Goal: Task Accomplishment & Management: Manage account settings

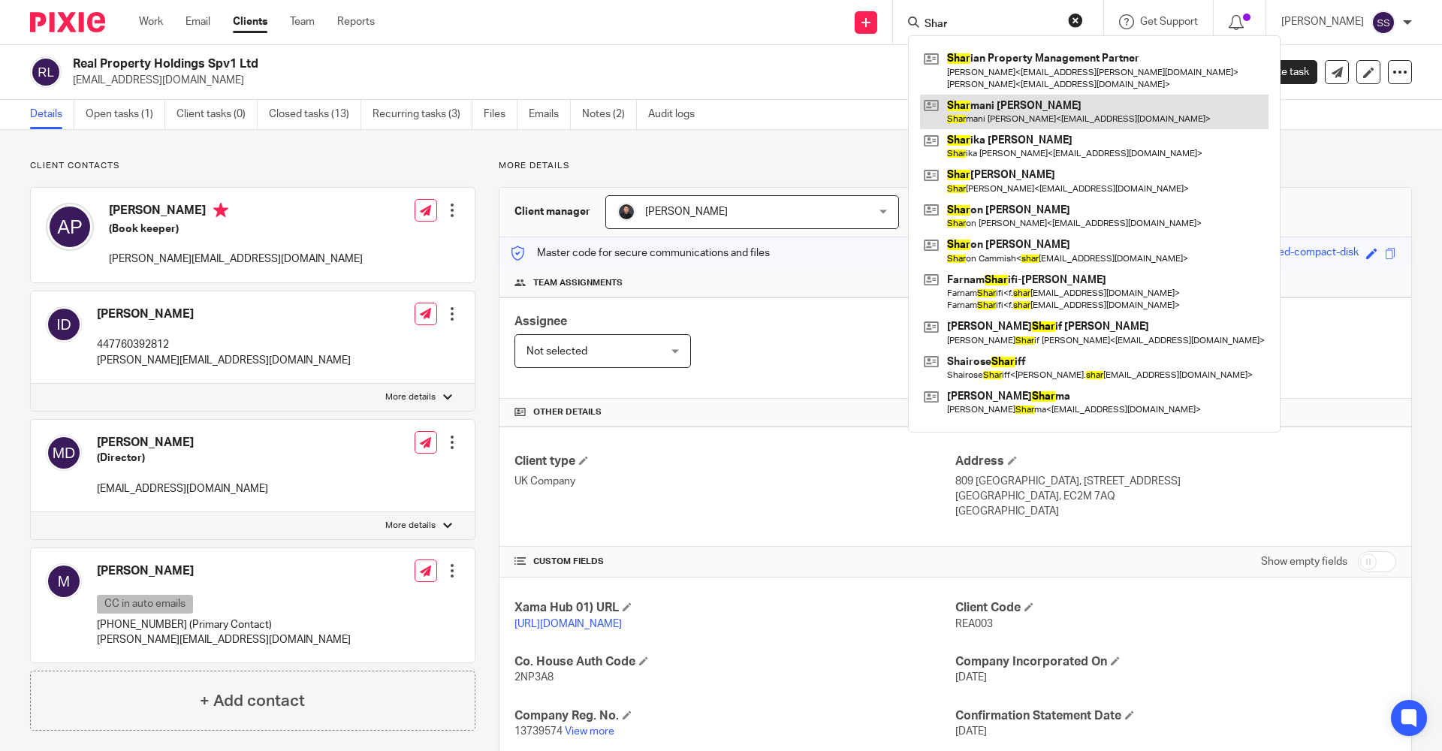
type input "Shar"
click at [996, 116] on link at bounding box center [1094, 112] width 348 height 35
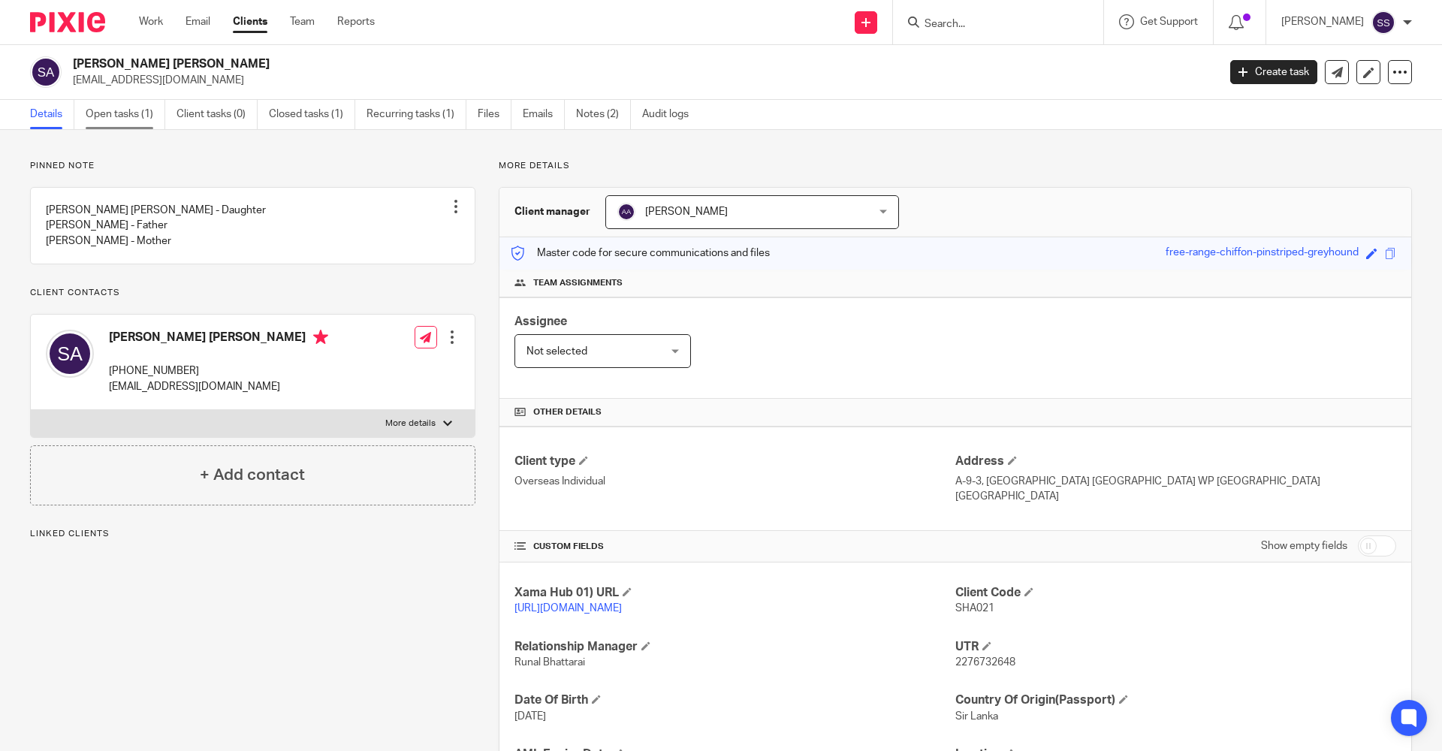
click at [141, 109] on link "Open tasks (1)" at bounding box center [126, 114] width 80 height 29
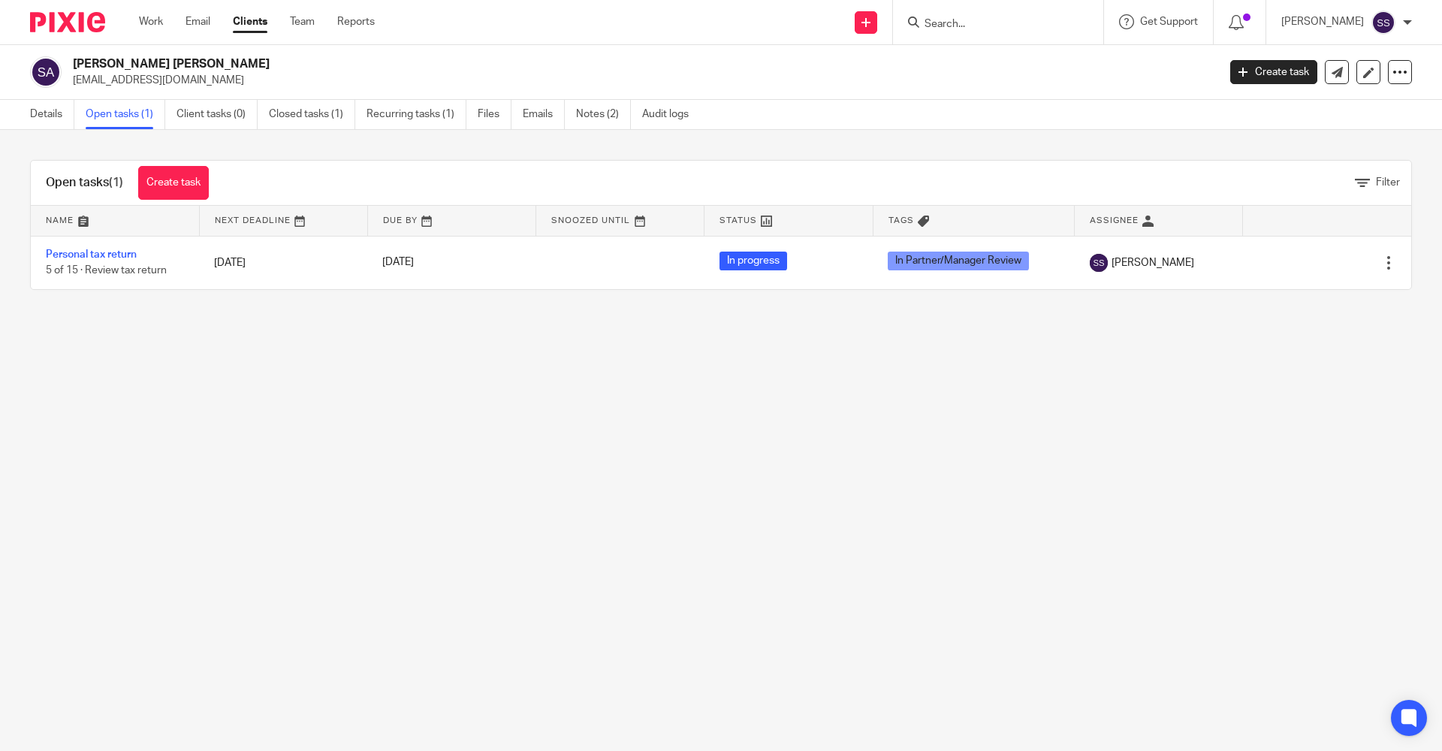
click at [970, 382] on main "Sharmani Priyanthi Amarasekera 77sharm77@gmail.com Create task Update from Comp…" at bounding box center [721, 375] width 1442 height 751
click at [155, 25] on link "Work" at bounding box center [151, 21] width 24 height 15
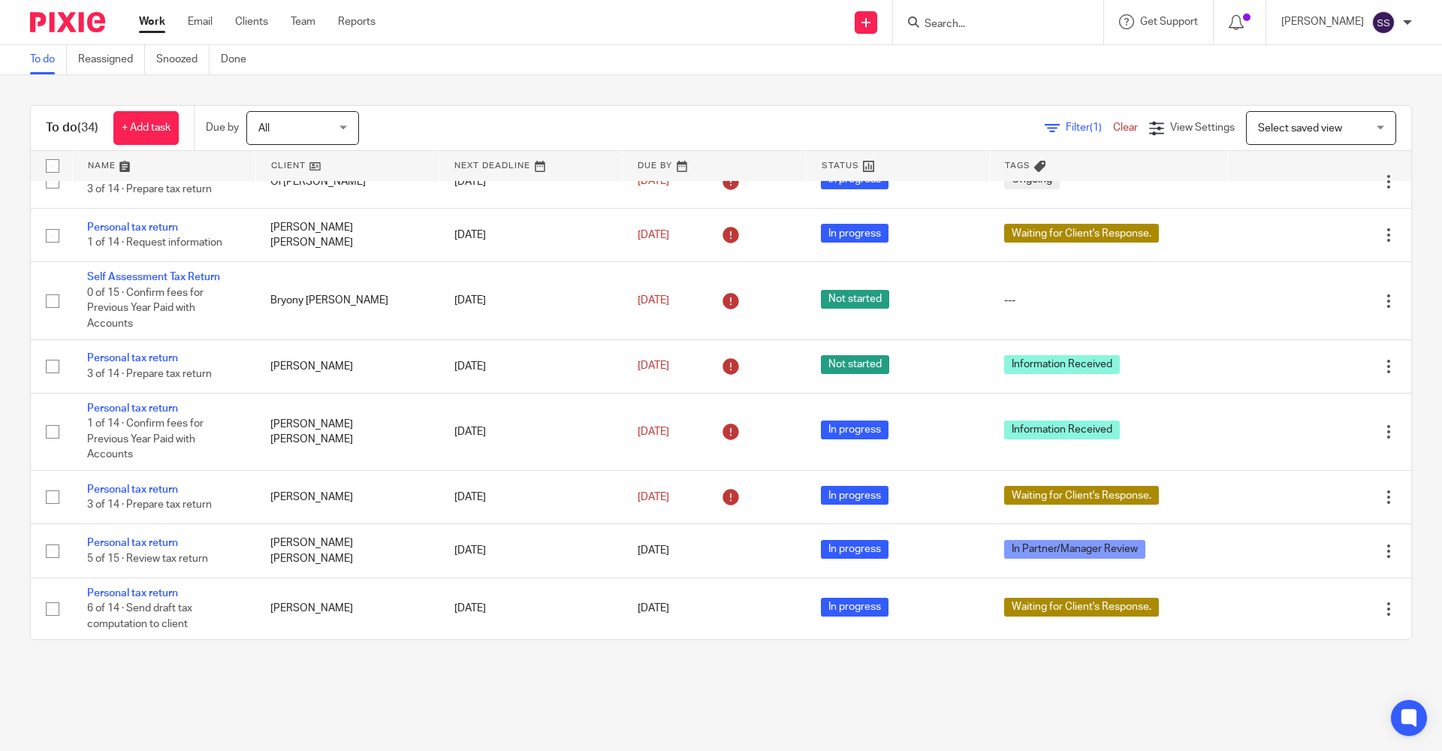
scroll to position [1683, 0]
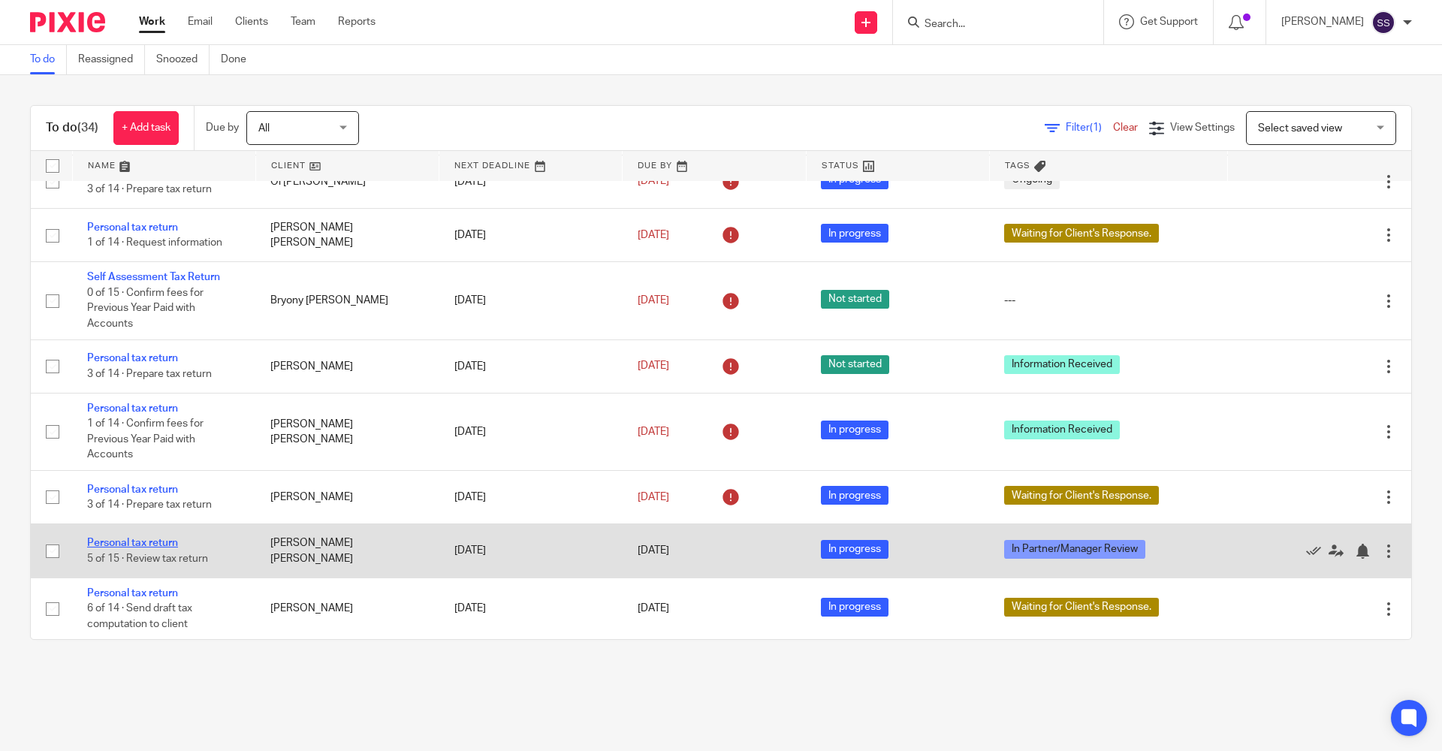
click at [150, 538] on link "Personal tax return" at bounding box center [132, 543] width 91 height 11
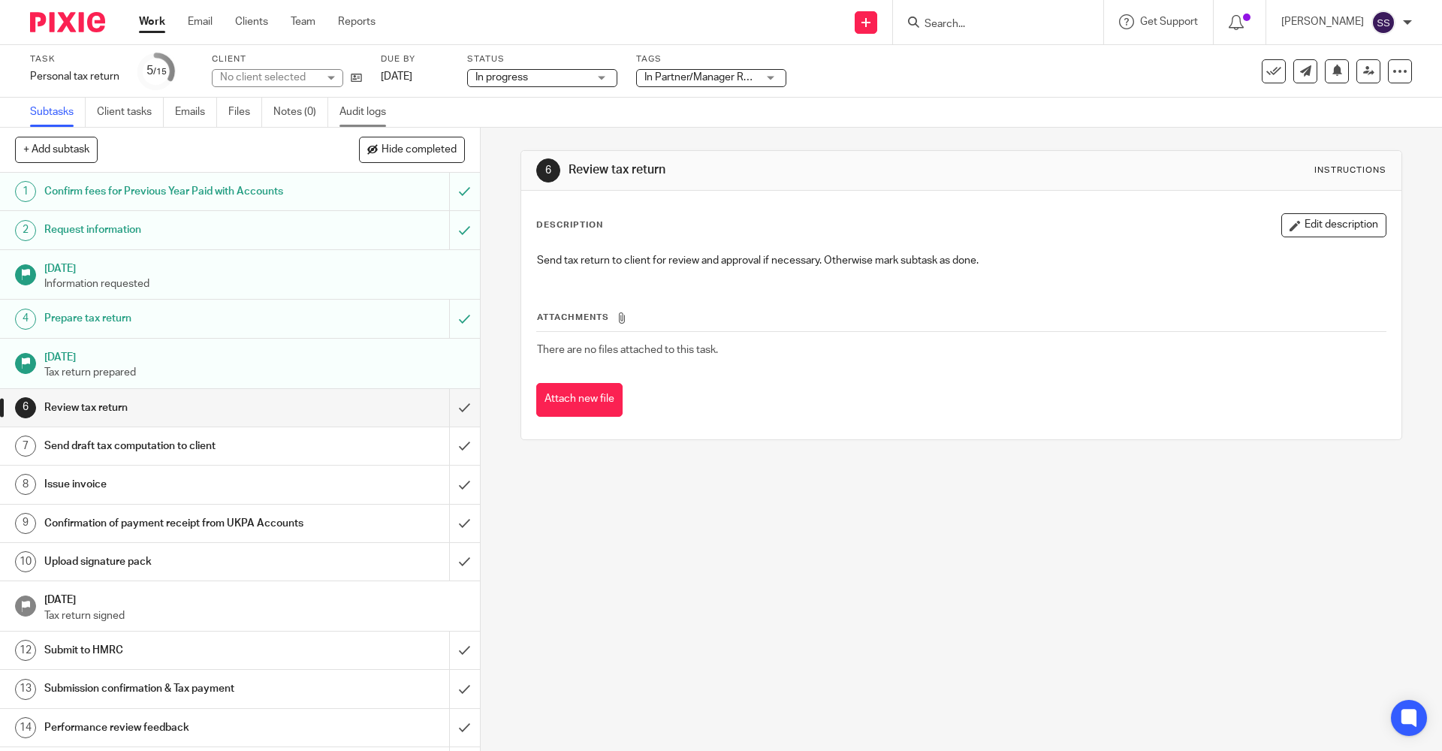
click at [374, 112] on link "Audit logs" at bounding box center [368, 112] width 58 height 29
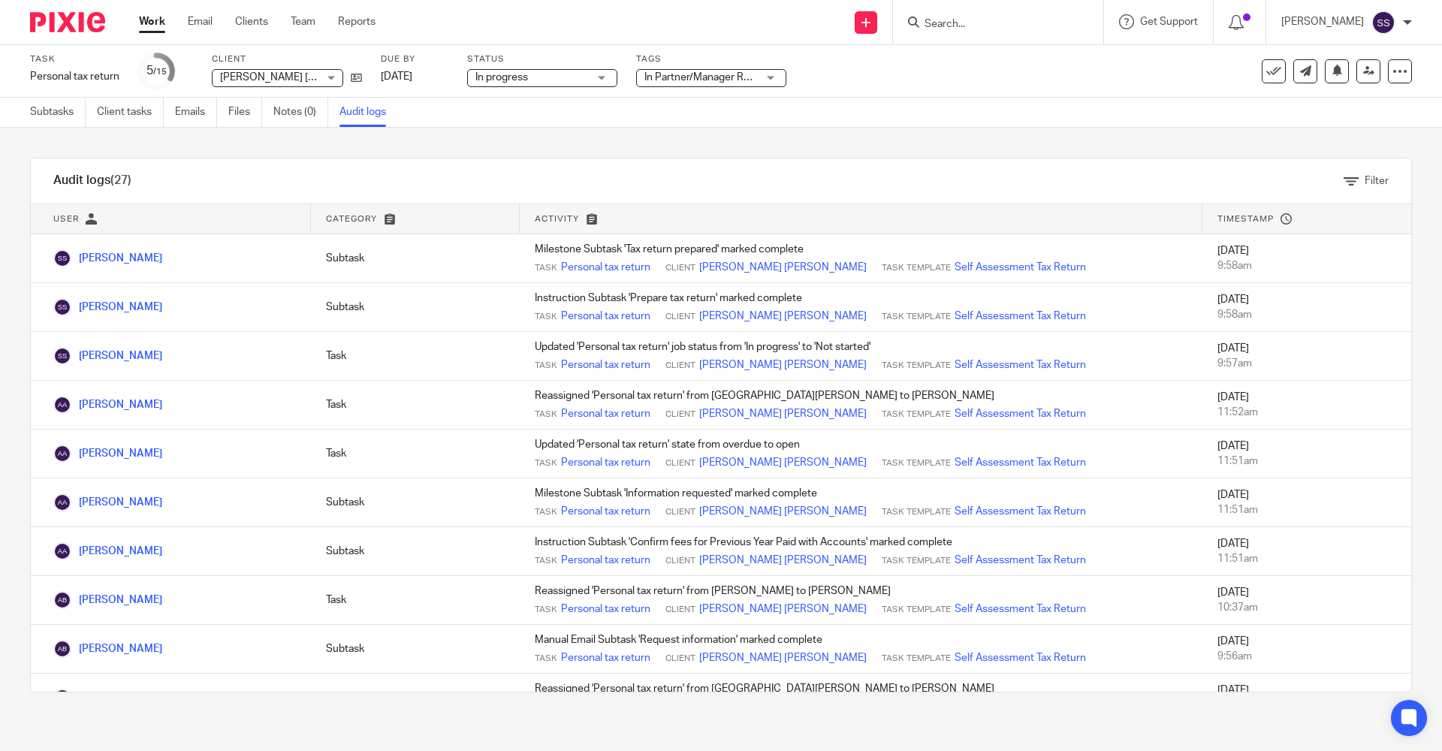
click at [158, 17] on link "Work" at bounding box center [152, 21] width 26 height 15
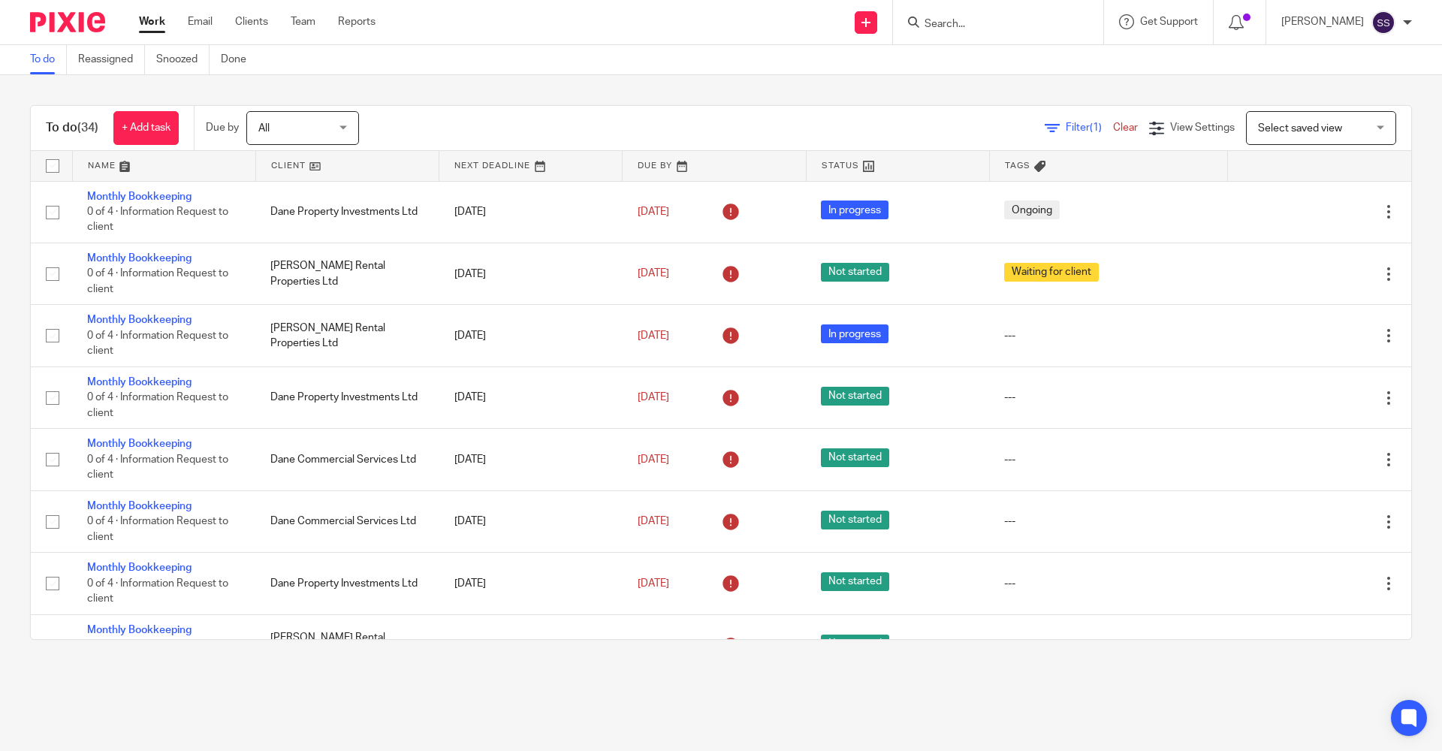
click at [948, 23] on input "Search" at bounding box center [990, 25] width 135 height 14
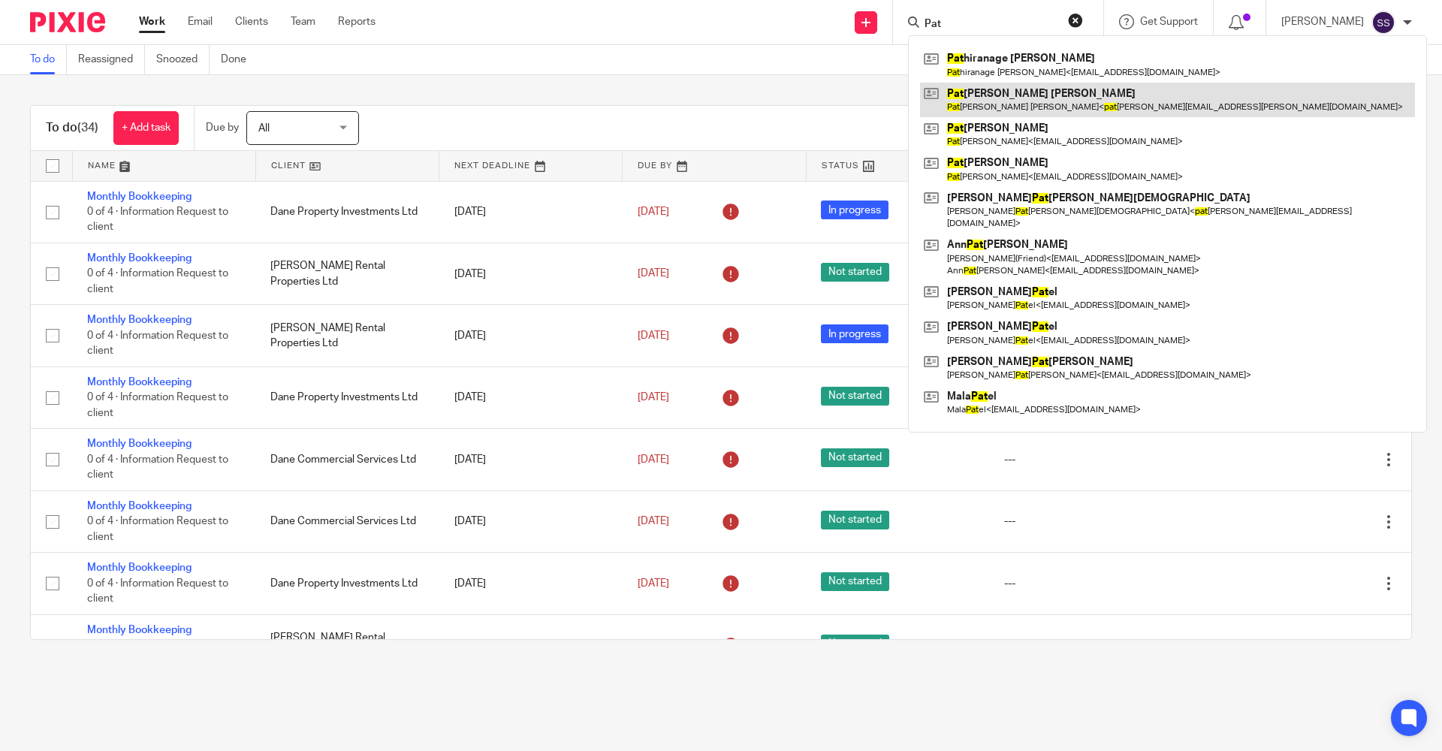
type input "Pat"
click at [969, 83] on link at bounding box center [1167, 100] width 495 height 35
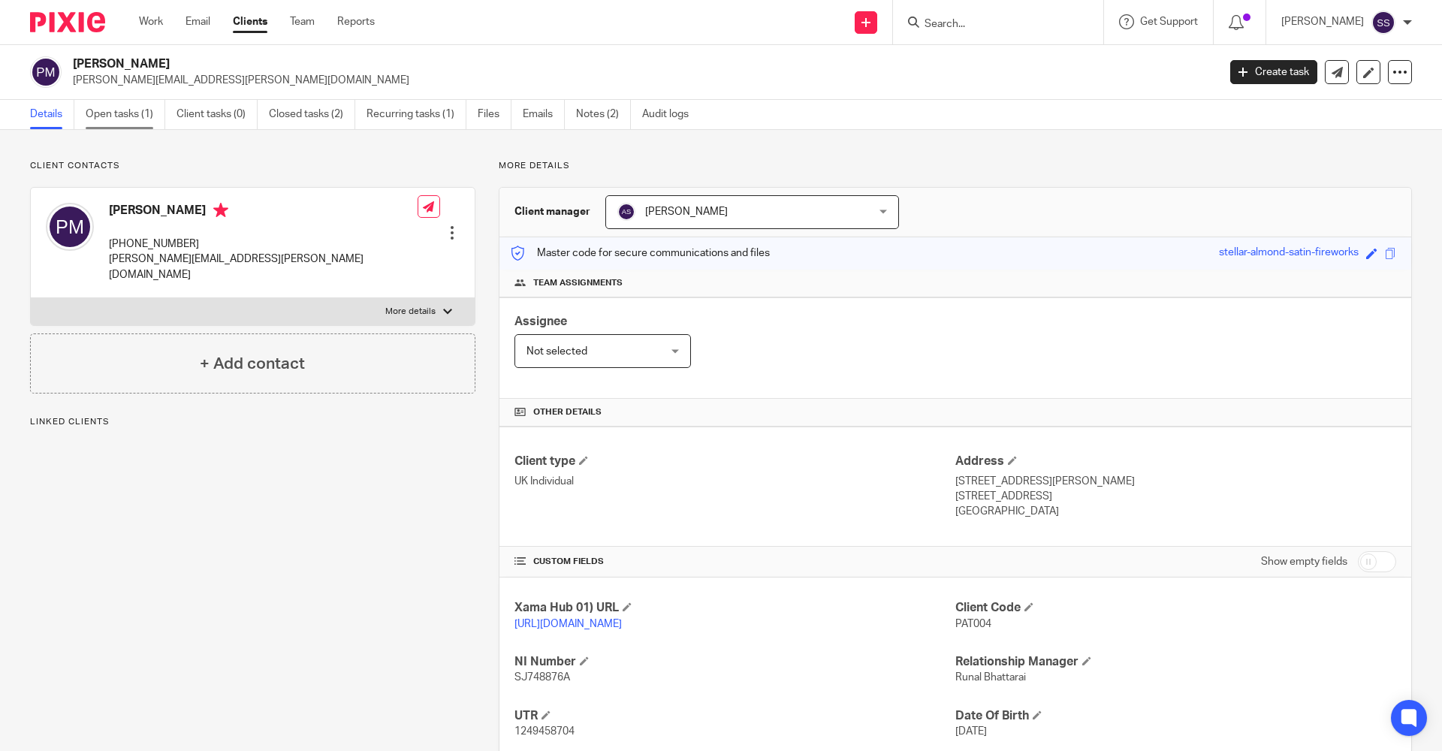
click at [122, 107] on link "Open tasks (1)" at bounding box center [126, 114] width 80 height 29
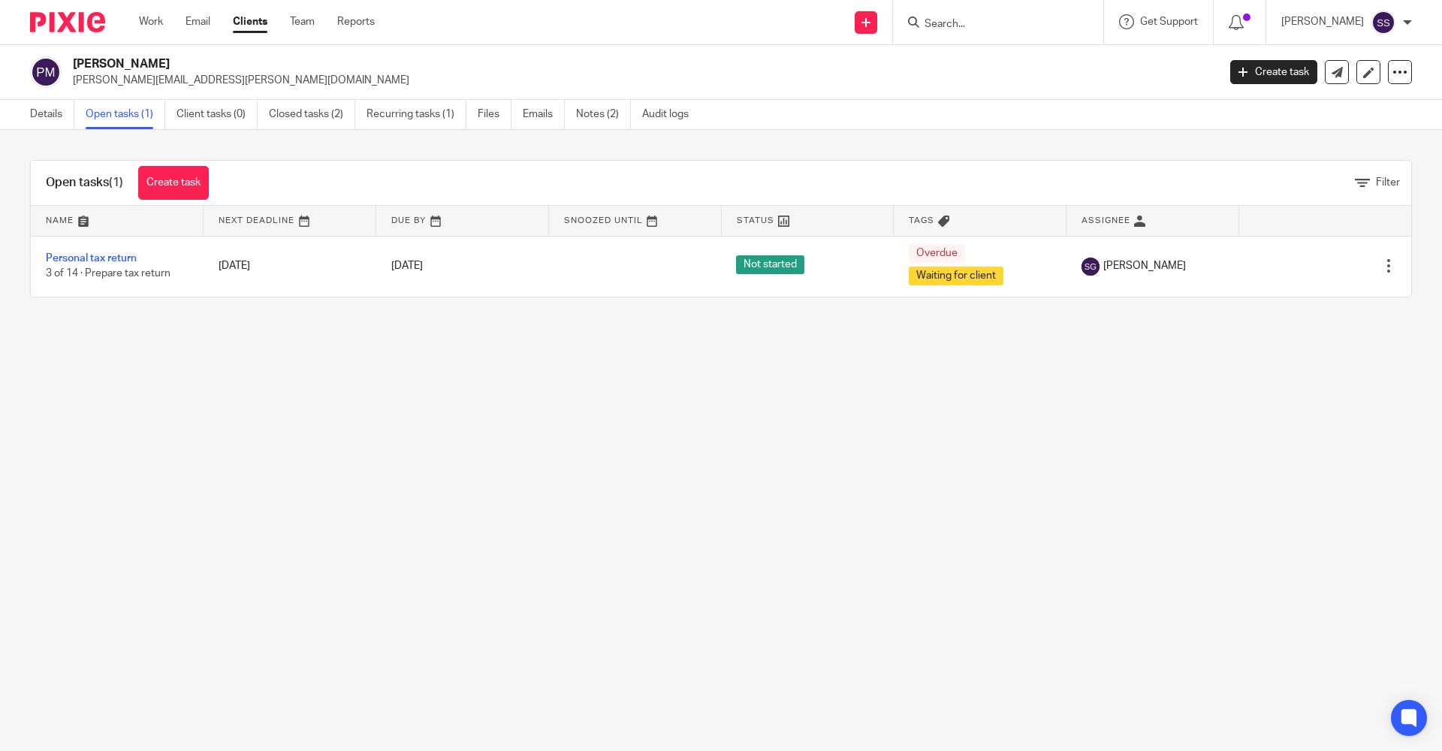
click at [925, 27] on input "Search" at bounding box center [990, 25] width 135 height 14
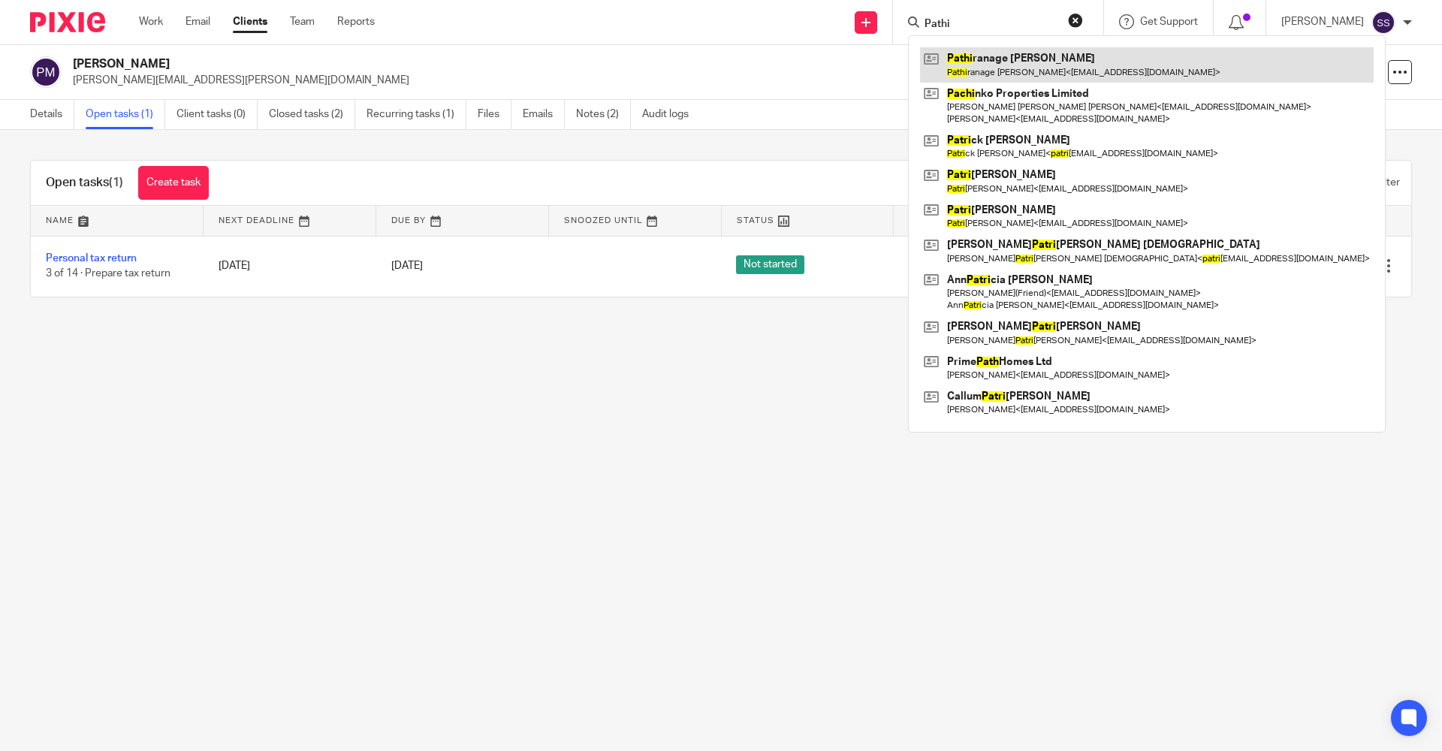
type input "Pathi"
click at [961, 62] on link at bounding box center [1147, 64] width 454 height 35
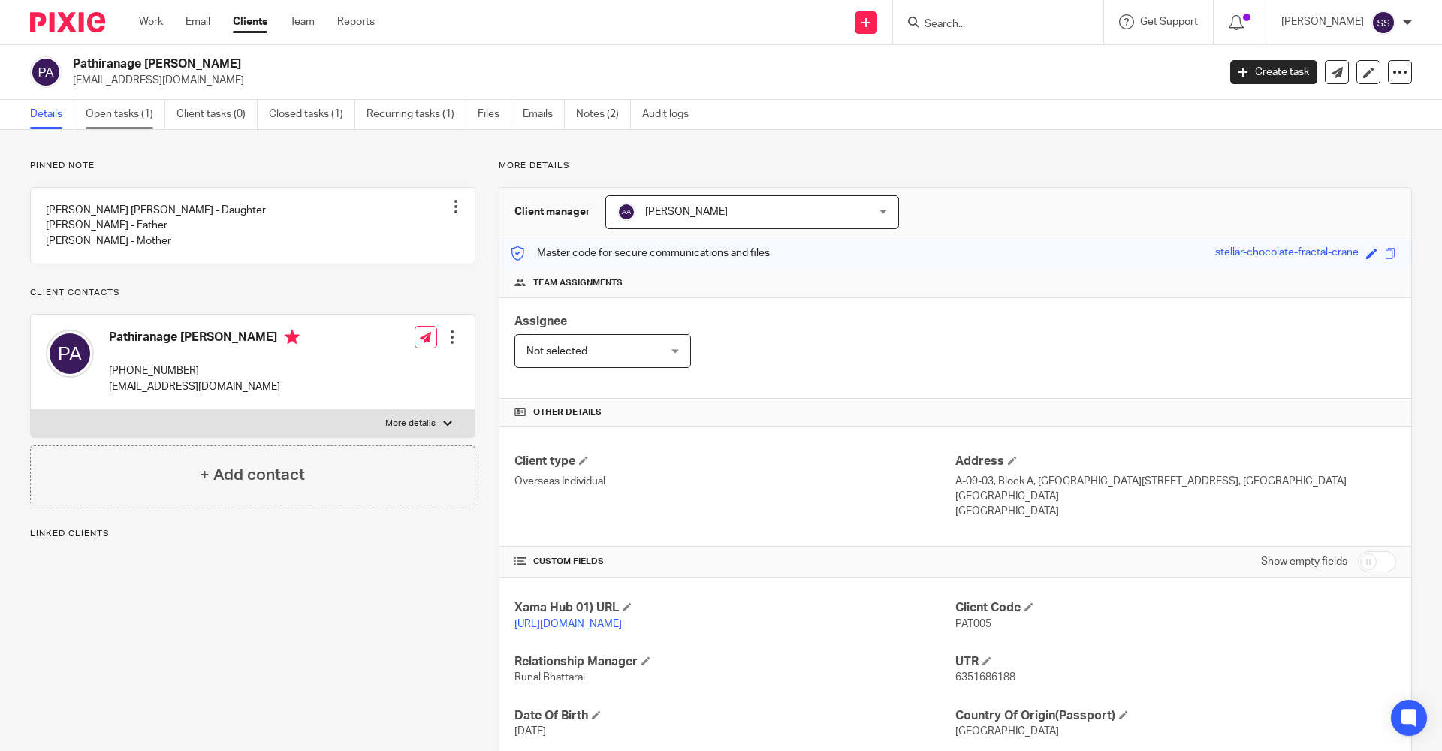
click at [131, 117] on link "Open tasks (1)" at bounding box center [126, 114] width 80 height 29
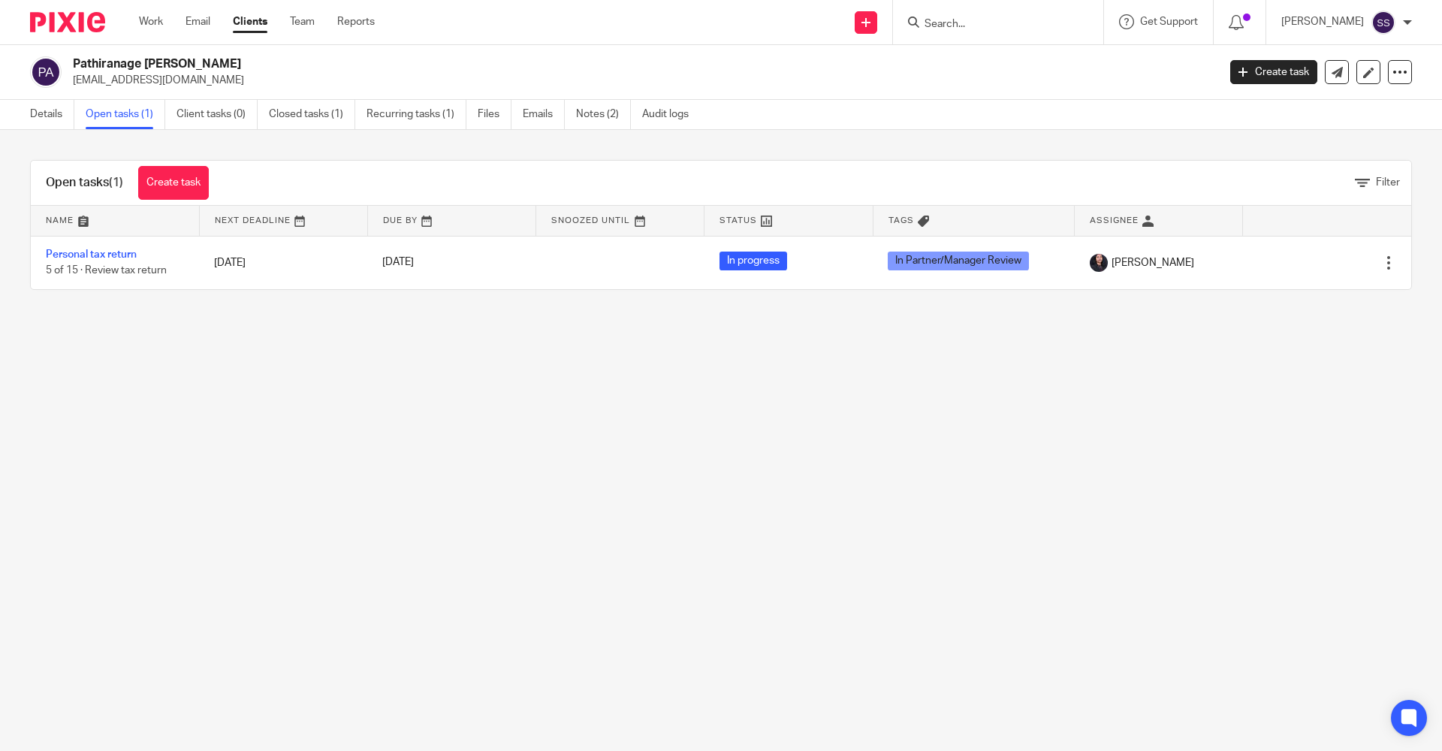
click at [912, 501] on main "Pathiranage Mahes Amarasekera dharitri94@gmail.com Create task Update from Comp…" at bounding box center [721, 375] width 1442 height 751
click at [935, 24] on input "Search" at bounding box center [990, 25] width 135 height 14
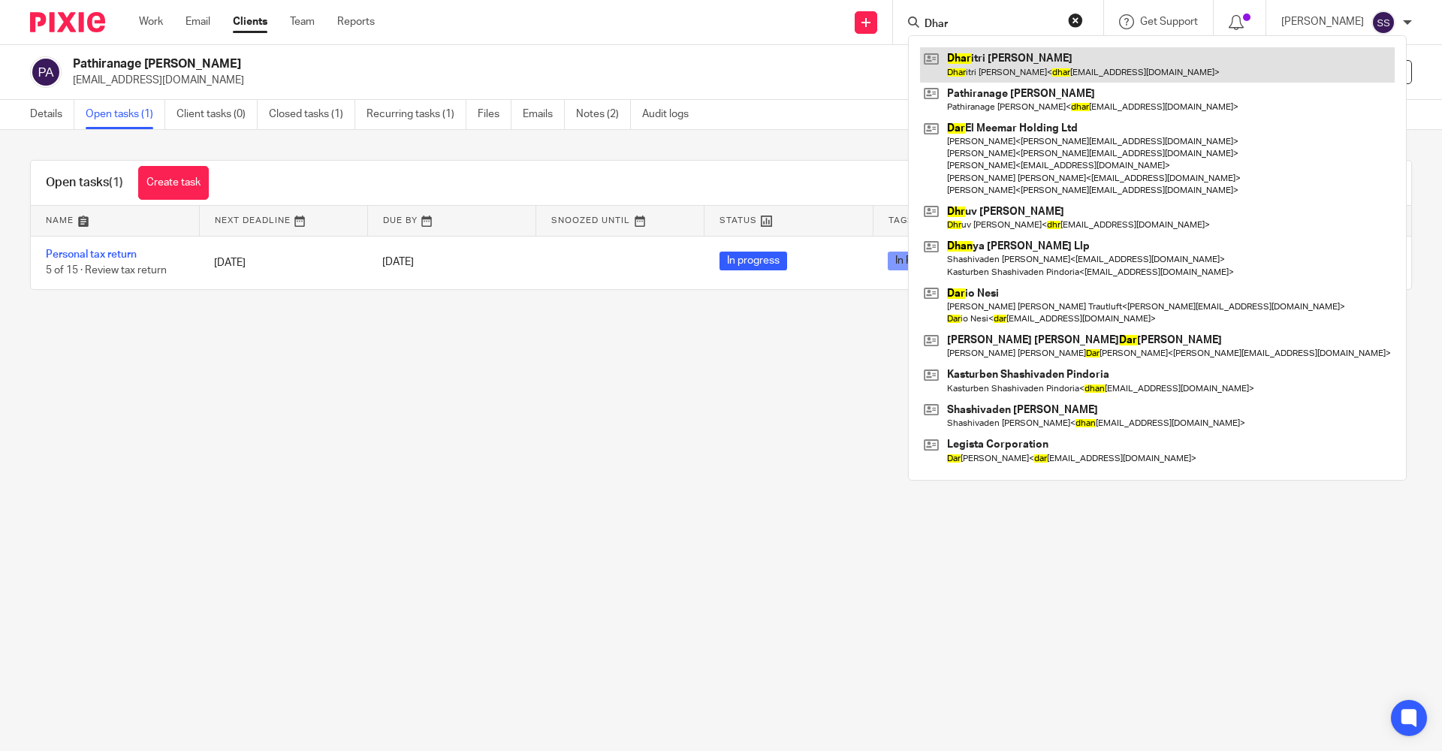
type input "Dhar"
click at [964, 76] on link at bounding box center [1157, 64] width 475 height 35
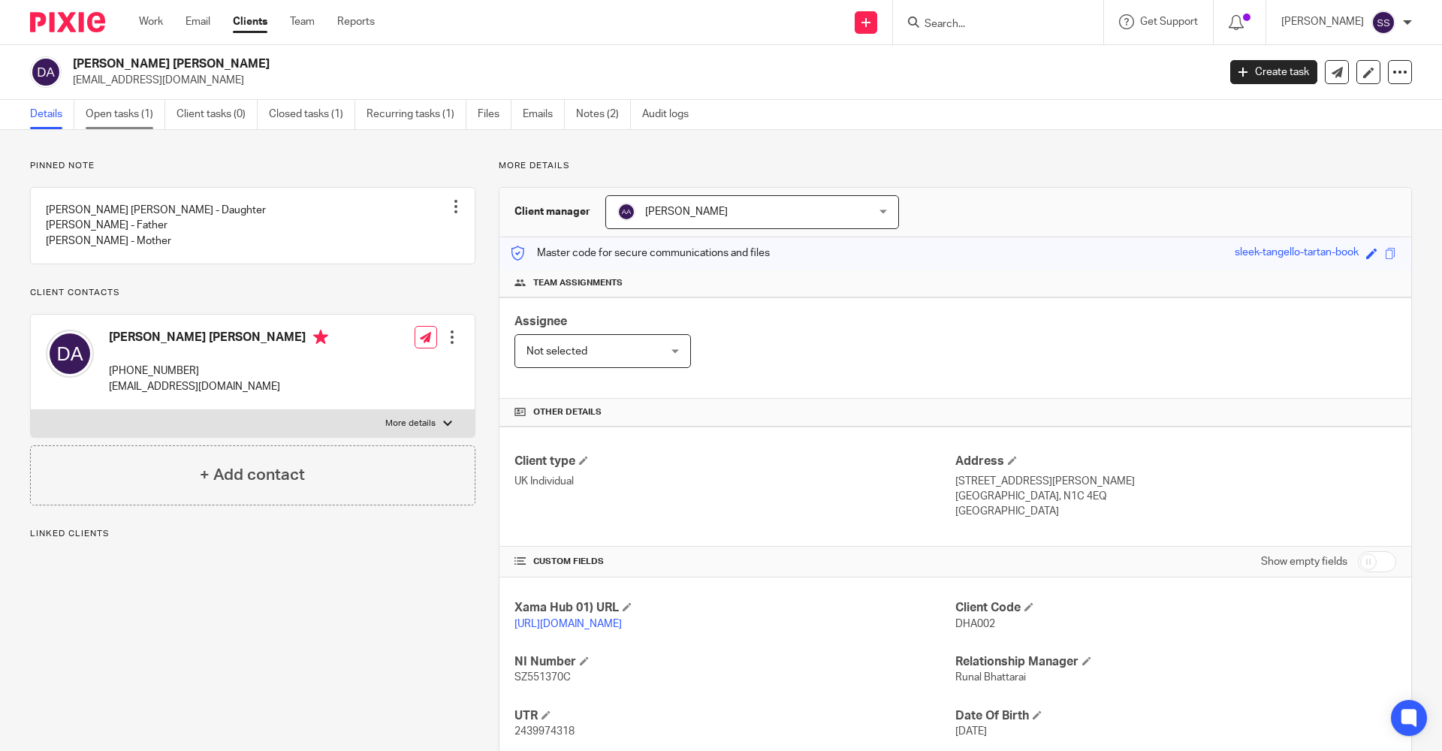
click at [112, 114] on link "Open tasks (1)" at bounding box center [126, 114] width 80 height 29
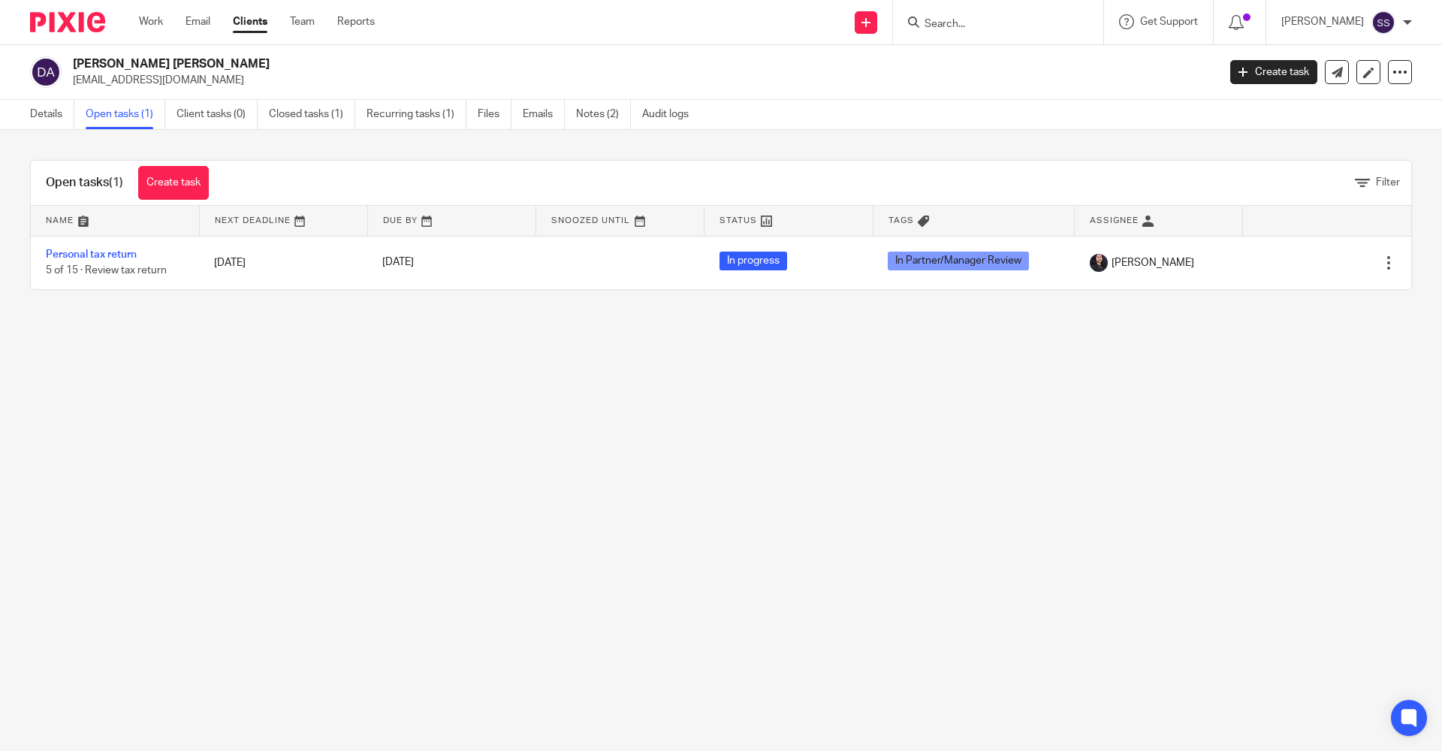
click at [937, 31] on input "Search" at bounding box center [990, 25] width 135 height 14
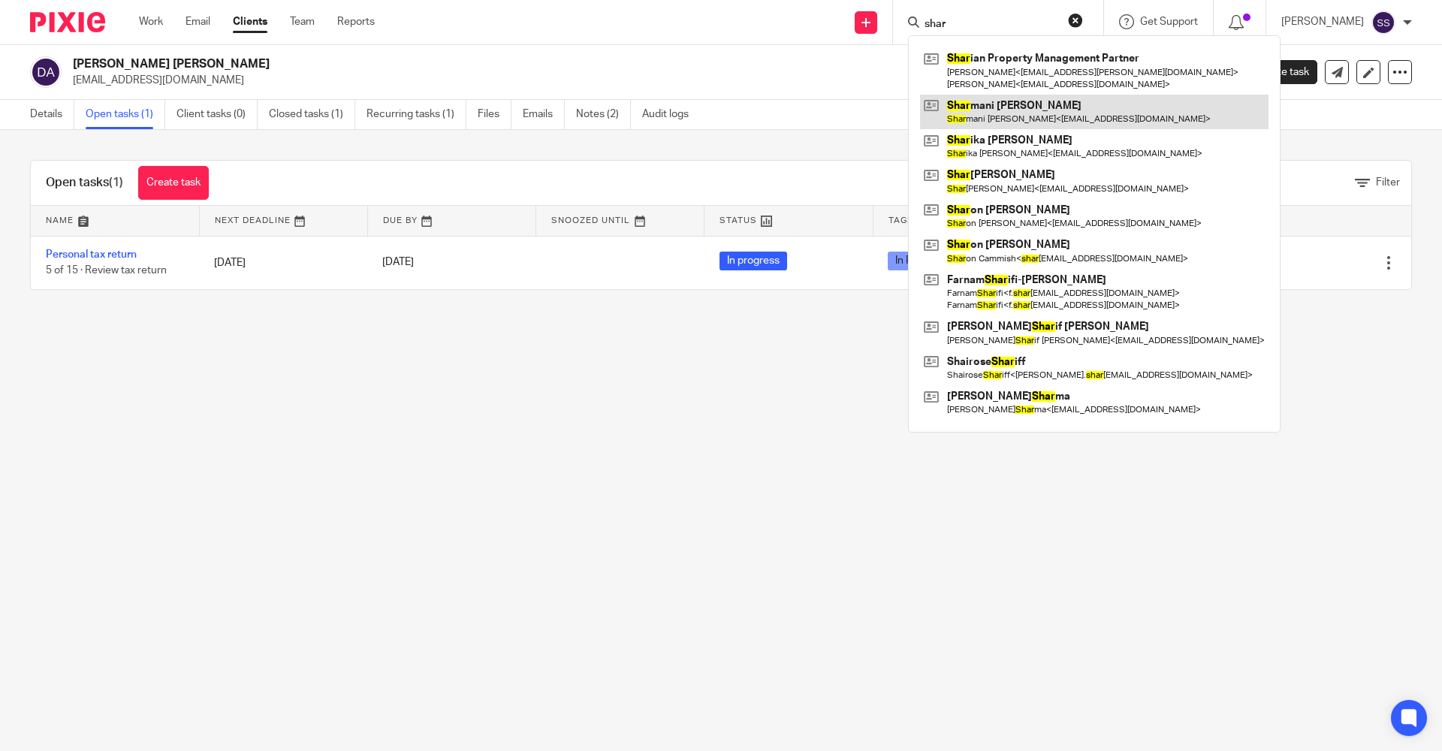
type input "shar"
click at [1045, 102] on link at bounding box center [1094, 112] width 348 height 35
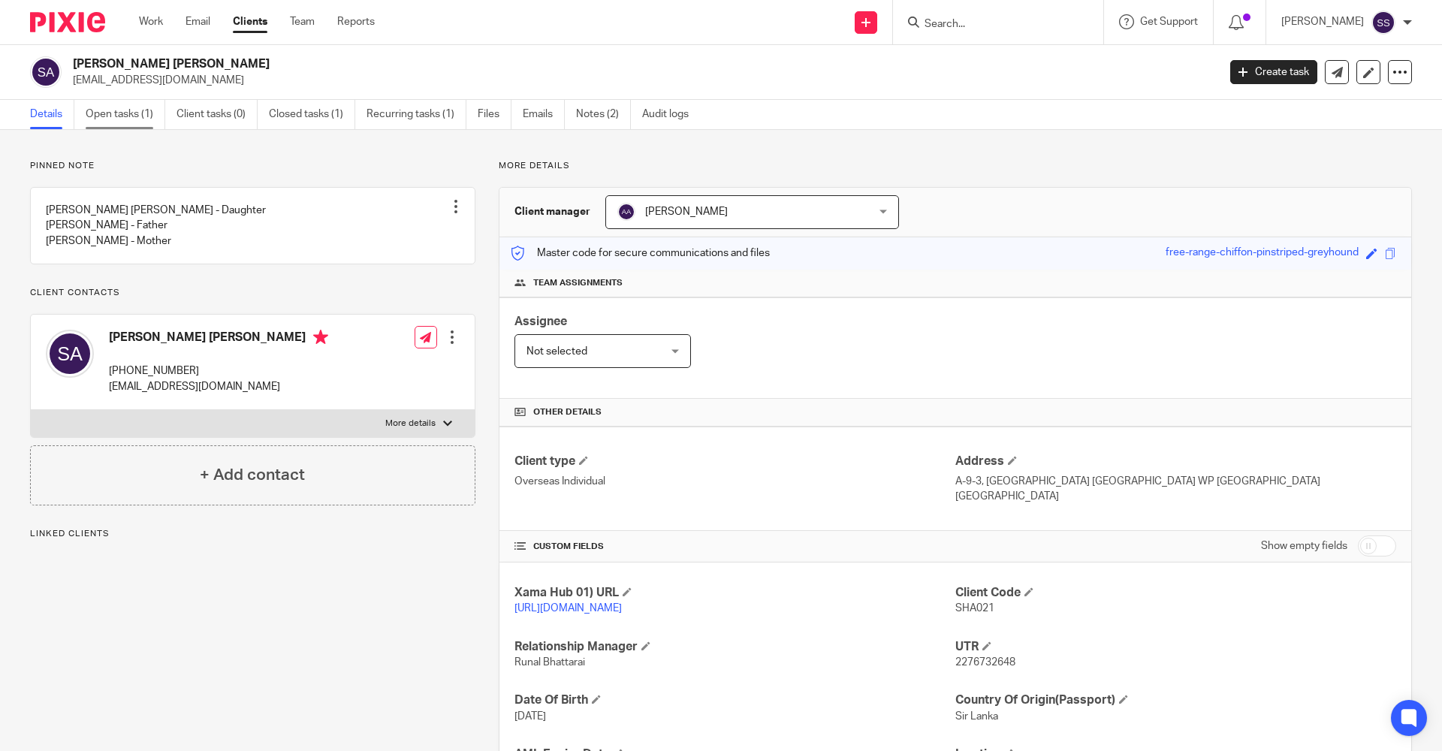
click at [137, 122] on link "Open tasks (1)" at bounding box center [126, 114] width 80 height 29
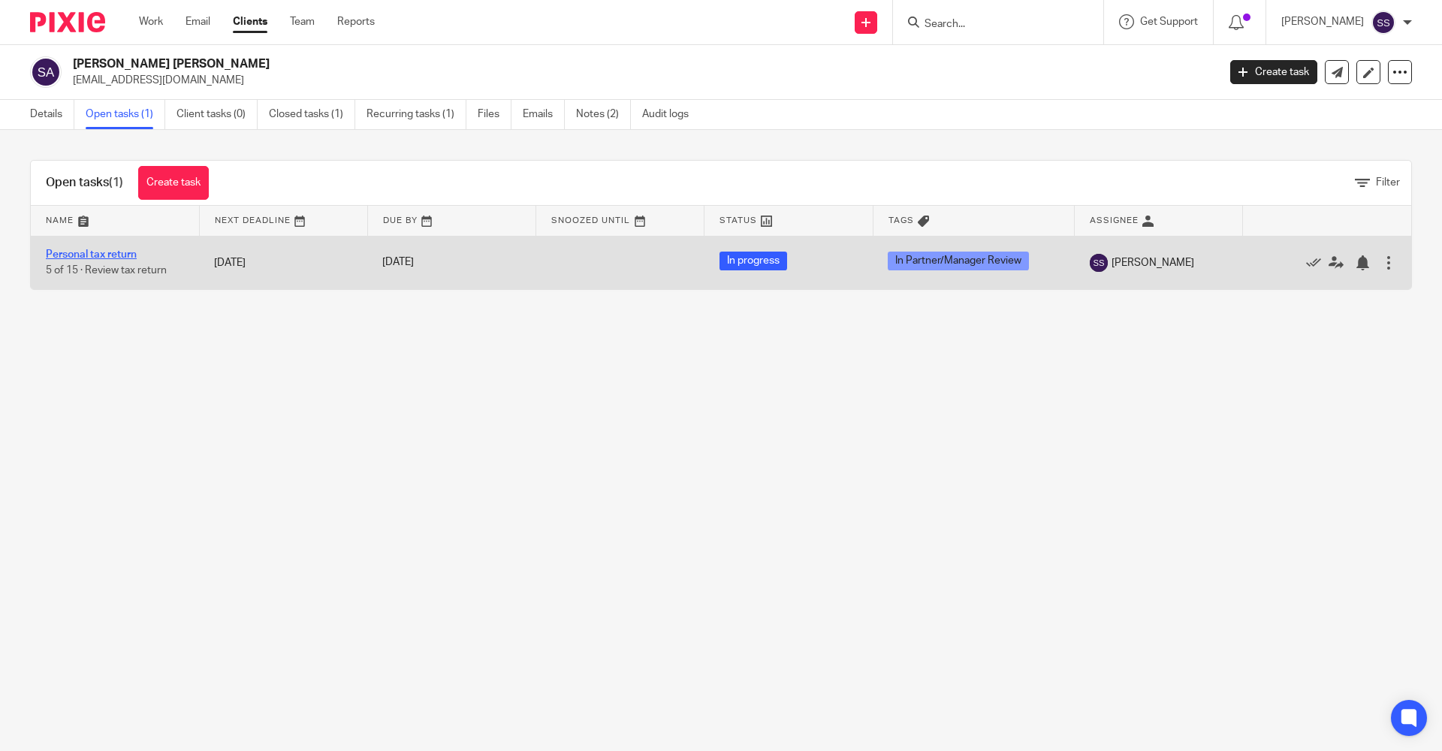
click at [82, 252] on link "Personal tax return" at bounding box center [91, 254] width 91 height 11
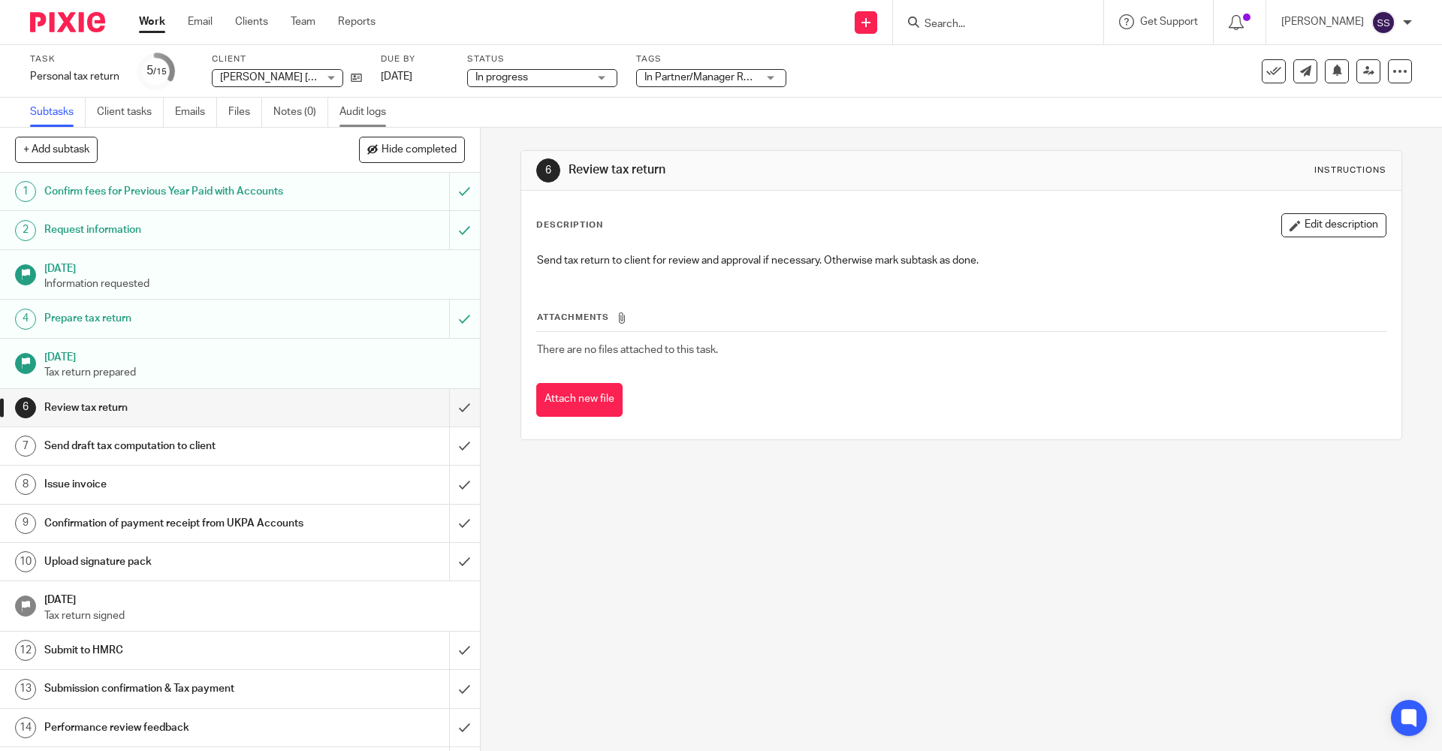
click at [365, 113] on link "Audit logs" at bounding box center [368, 112] width 58 height 29
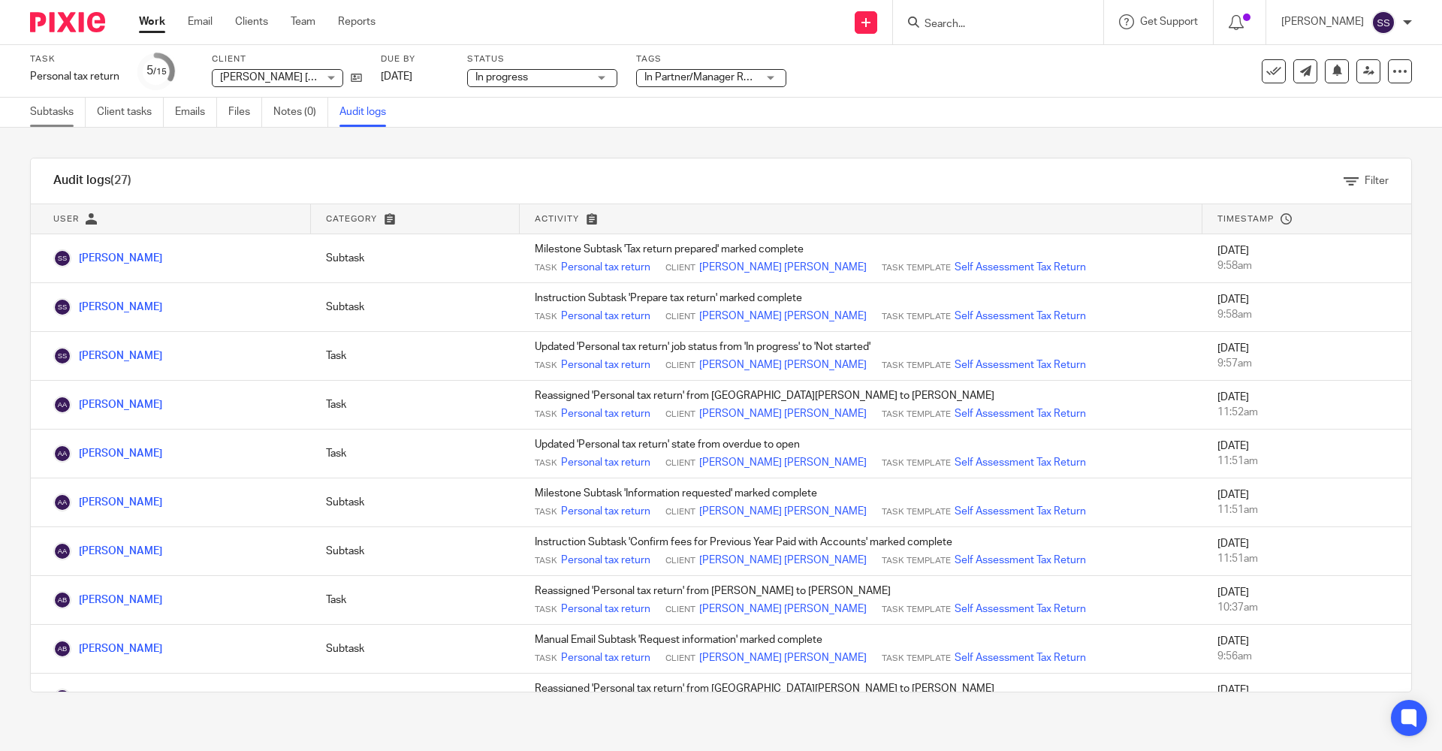
click at [62, 119] on link "Subtasks" at bounding box center [58, 112] width 56 height 29
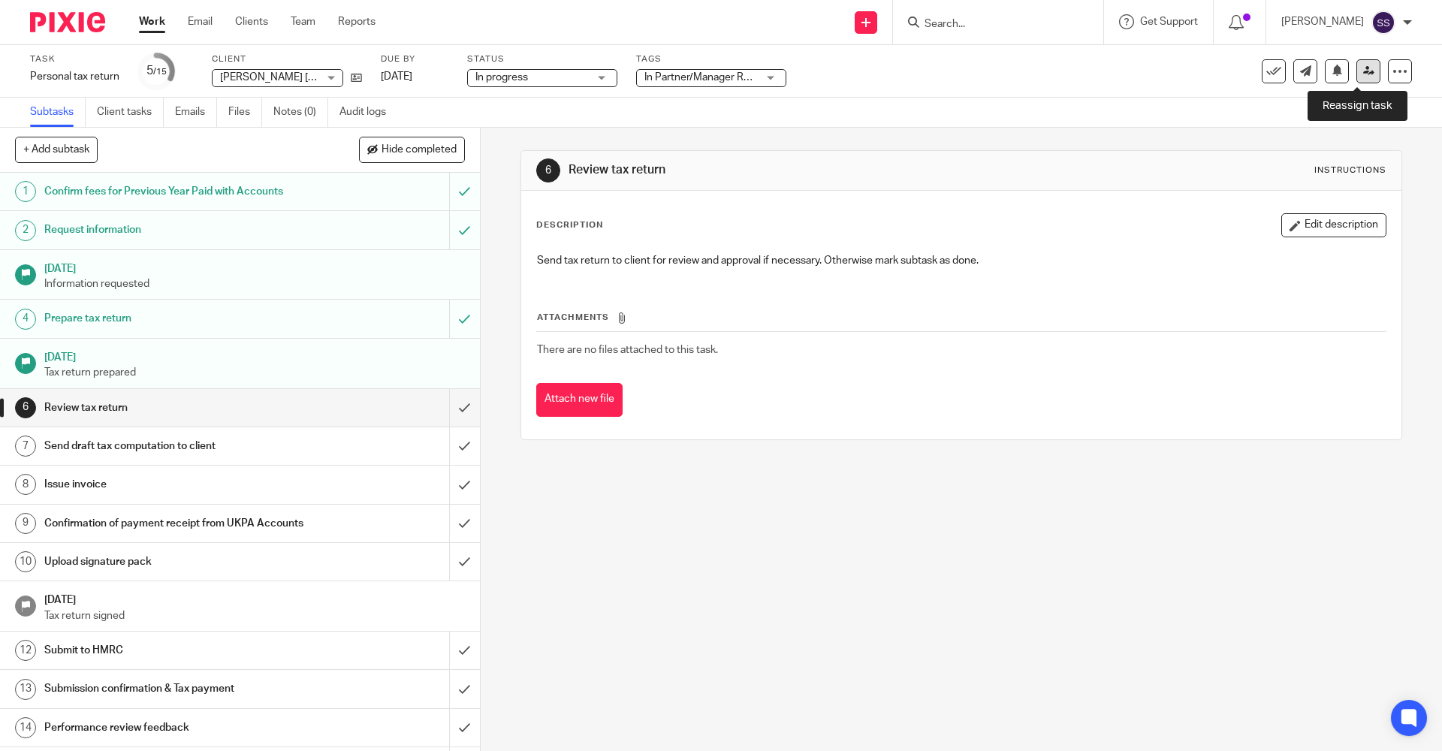
click at [1363, 73] on icon at bounding box center [1368, 70] width 11 height 11
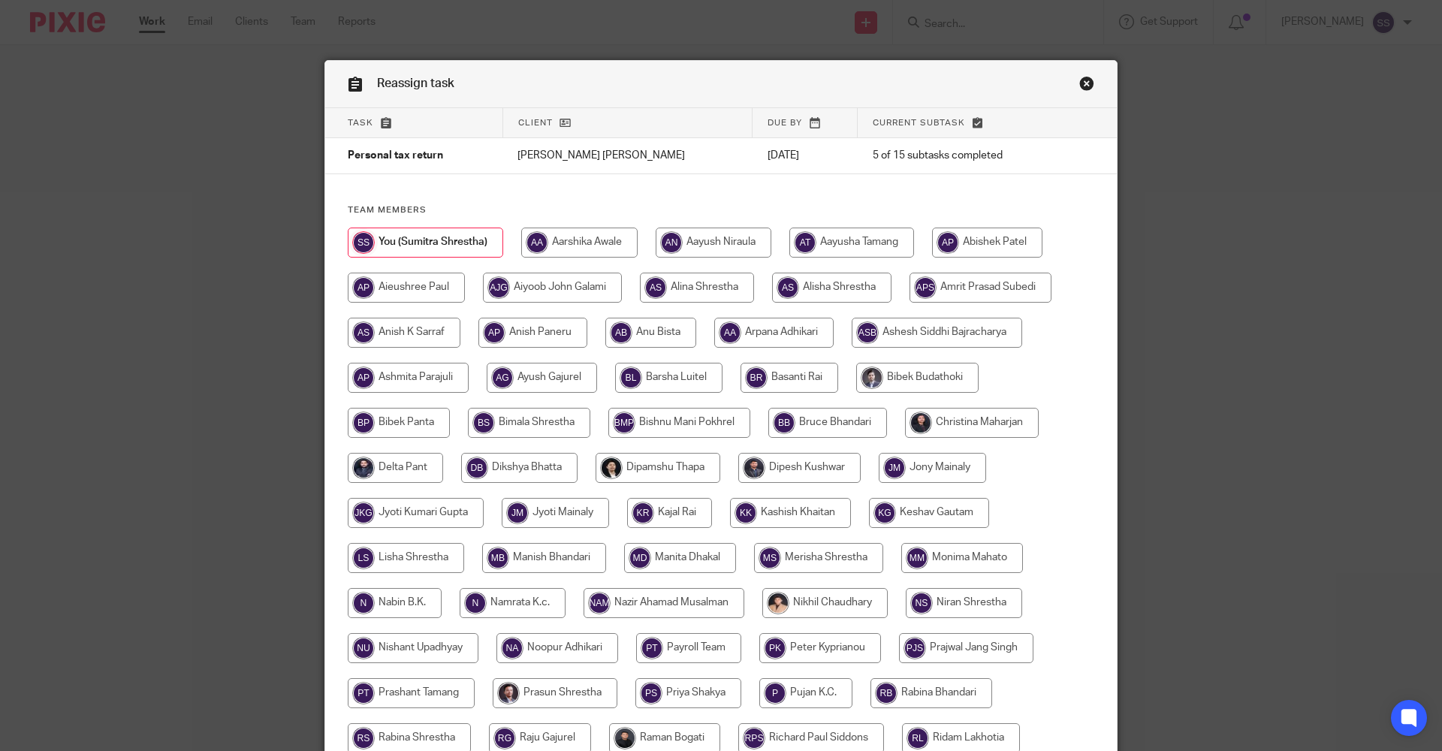
click at [937, 426] on input "radio" at bounding box center [972, 423] width 134 height 30
radio input "true"
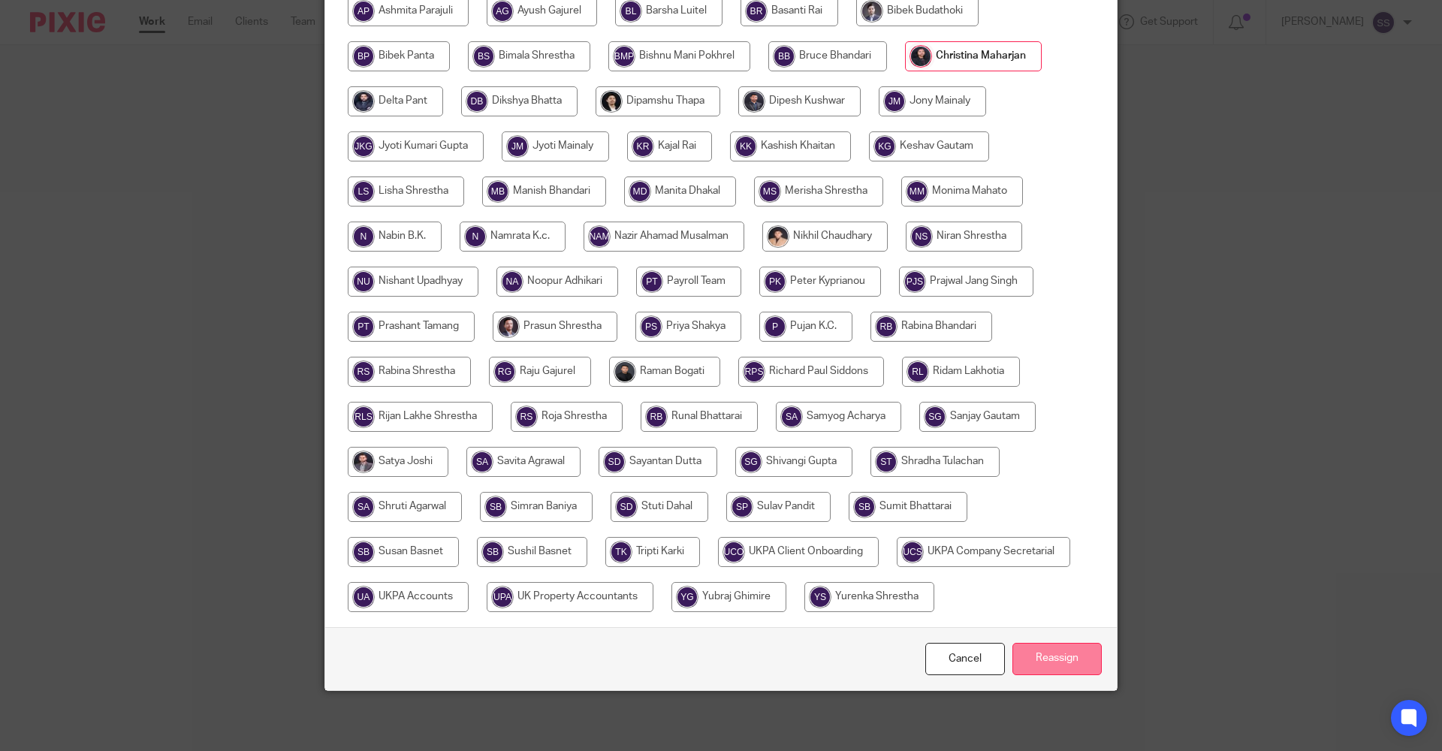
click at [1040, 660] on input "Reassign" at bounding box center [1056, 659] width 89 height 32
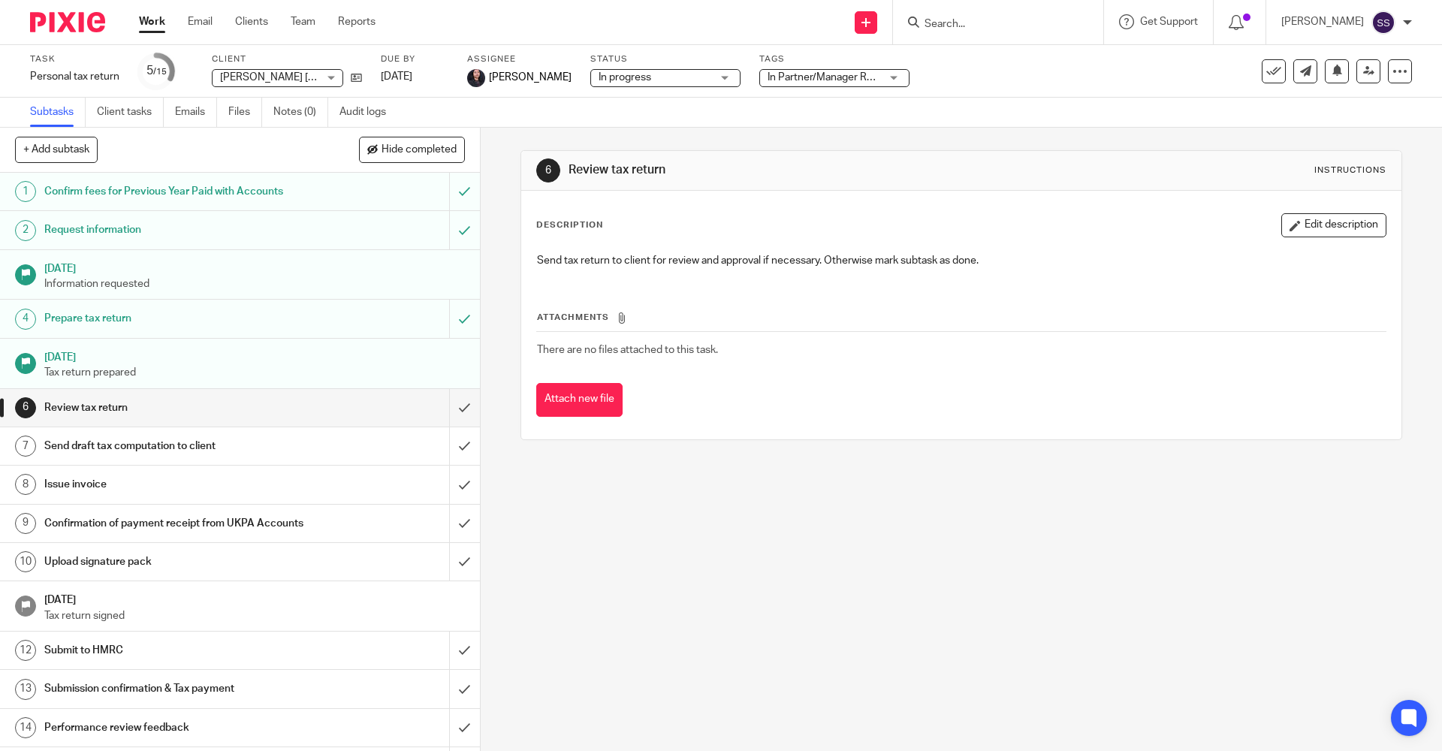
click at [156, 19] on link "Work" at bounding box center [152, 21] width 26 height 15
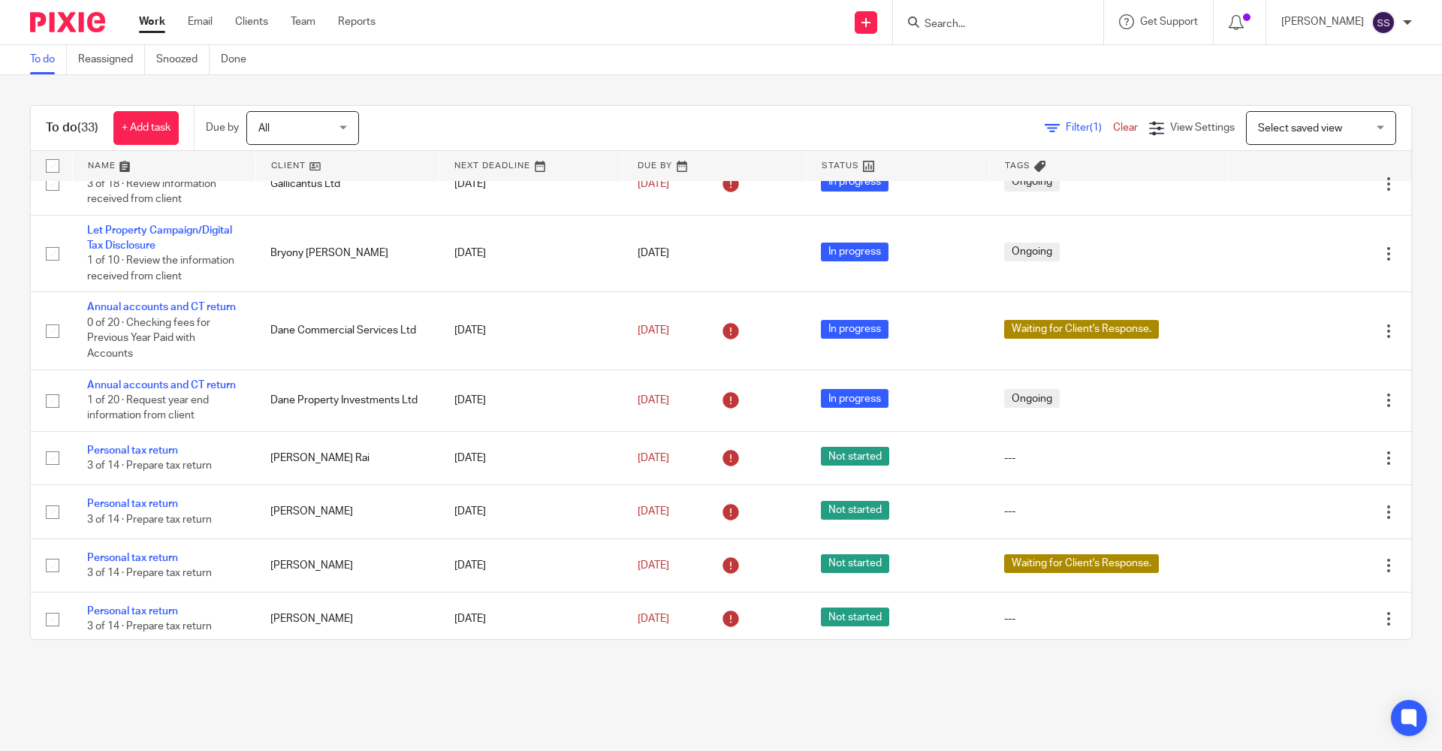
scroll to position [751, 0]
